Goal: Task Accomplishment & Management: Manage account settings

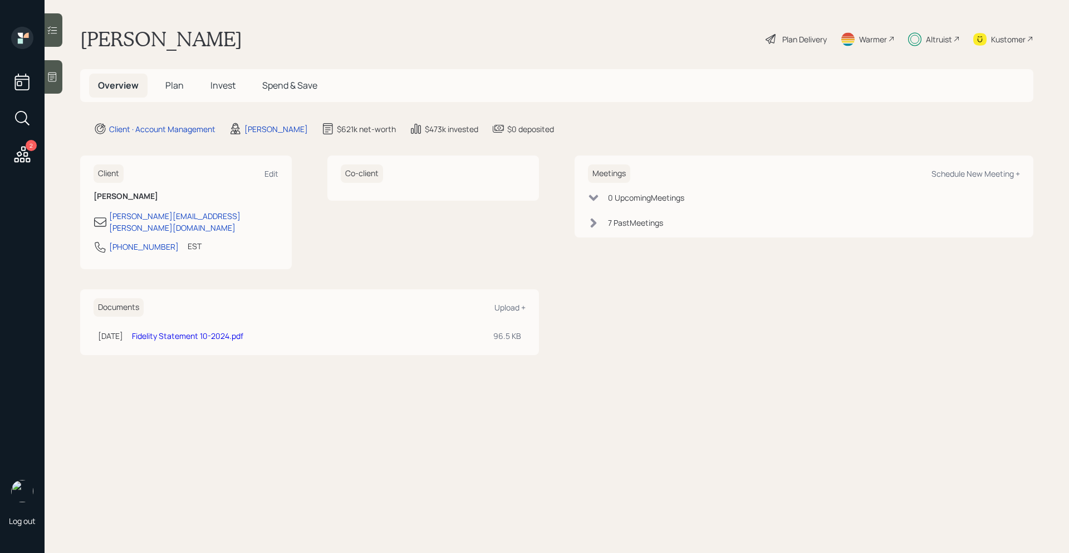
click at [224, 82] on span "Invest" at bounding box center [223, 85] width 25 height 12
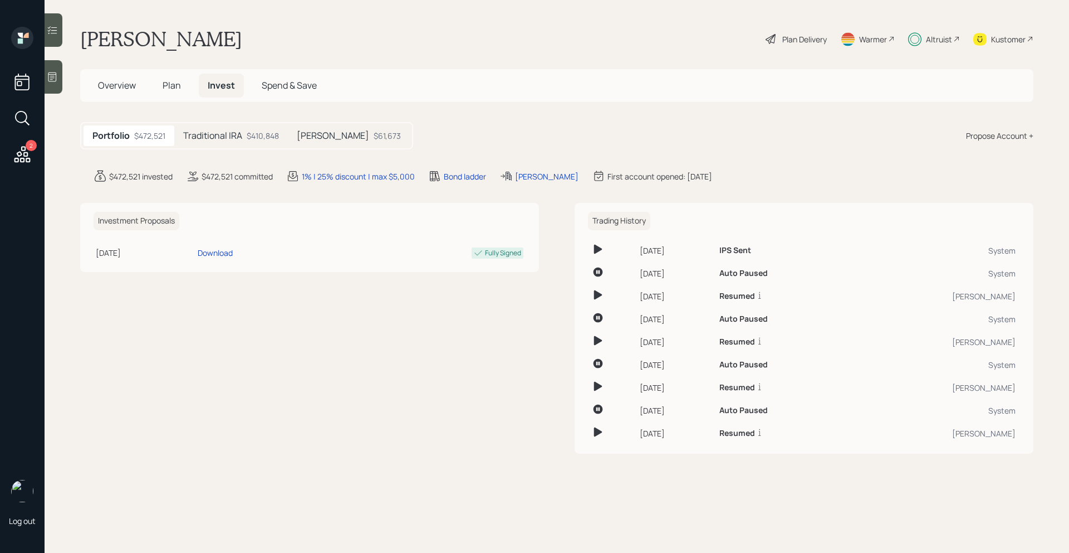
click at [234, 139] on h5 "Traditional IRA" at bounding box center [212, 135] width 59 height 11
